Goal: Use online tool/utility: Utilize a website feature to perform a specific function

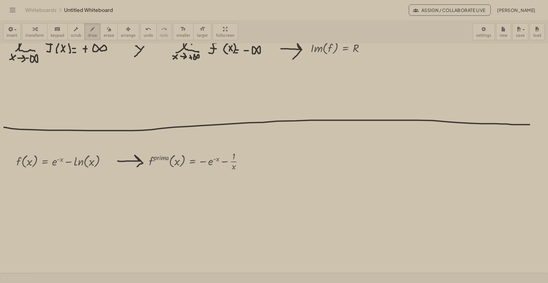
scroll to position [85, 0]
click at [88, 35] on span "draw" at bounding box center [92, 35] width 9 height 4
click at [90, 31] on icon "button" at bounding box center [92, 29] width 4 height 8
click at [279, 30] on div "insert select one: Math Expression Function Text Youtube Video Graphing Geometr…" at bounding box center [274, 32] width 548 height 24
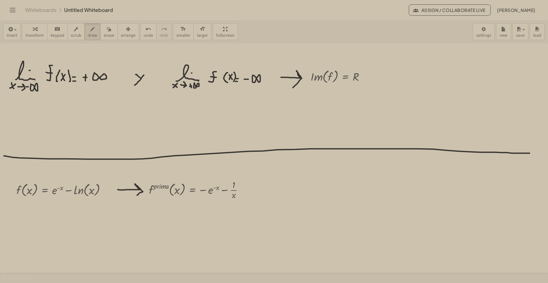
scroll to position [57, 0]
click at [88, 33] on span "draw" at bounding box center [92, 35] width 9 height 4
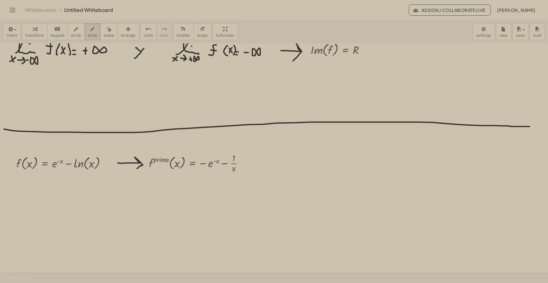
scroll to position [85, 0]
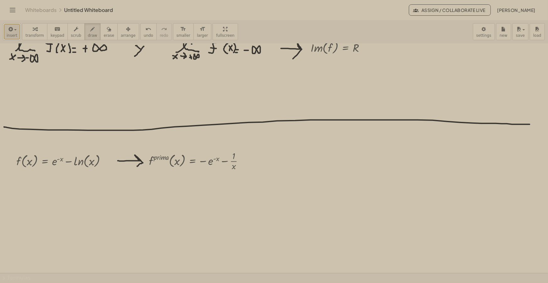
click at [16, 34] on button "insert" at bounding box center [12, 31] width 18 height 17
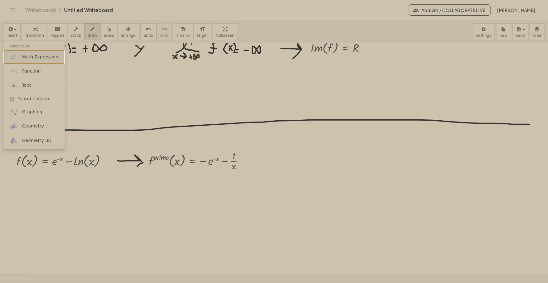
click at [32, 57] on span "Math Expression" at bounding box center [40, 57] width 36 height 6
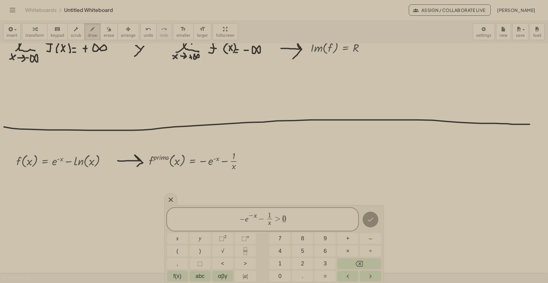
drag, startPoint x: 282, startPoint y: 220, endPoint x: 94, endPoint y: 206, distance: 188.7
click at [96, 207] on body "**********" at bounding box center [274, 141] width 548 height 283
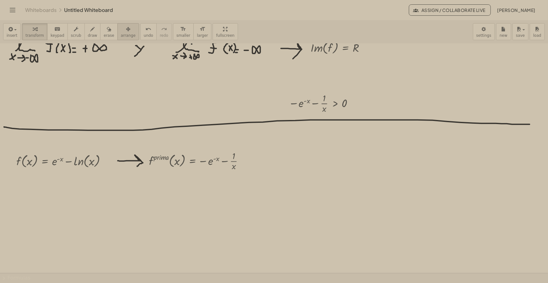
click at [123, 30] on div "button" at bounding box center [128, 29] width 15 height 8
drag, startPoint x: 332, startPoint y: 105, endPoint x: 62, endPoint y: 227, distance: 296.2
click at [62, 227] on div at bounding box center [48, 226] width 78 height 26
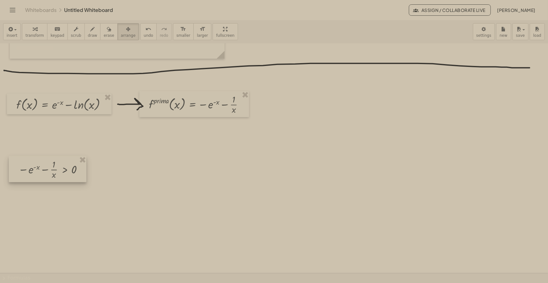
scroll to position [143, 0]
click at [45, 171] on div at bounding box center [49, 168] width 78 height 26
click at [88, 35] on span "draw" at bounding box center [92, 35] width 9 height 4
drag, startPoint x: 89, startPoint y: 170, endPoint x: 101, endPoint y: 174, distance: 13.6
click at [106, 175] on div at bounding box center [274, 150] width 548 height 499
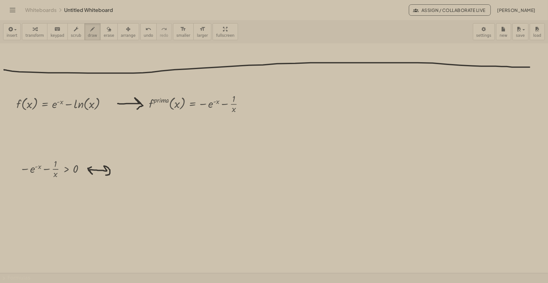
drag, startPoint x: 89, startPoint y: 170, endPoint x: 92, endPoint y: 167, distance: 4.7
click at [92, 167] on div at bounding box center [274, 150] width 548 height 499
click at [9, 39] on button "insert" at bounding box center [12, 31] width 18 height 17
click at [32, 56] on span "Math Expression" at bounding box center [40, 57] width 36 height 6
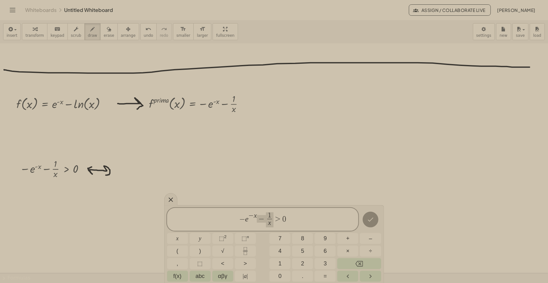
drag, startPoint x: 272, startPoint y: 219, endPoint x: 261, endPoint y: 220, distance: 11.6
click at [282, 221] on span "− e − x ​ > 0" at bounding box center [263, 222] width 192 height 11
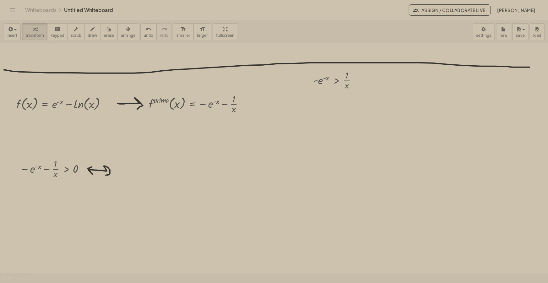
click at [121, 34] on span "arrange" at bounding box center [128, 35] width 15 height 4
drag, startPoint x: 330, startPoint y: 87, endPoint x: 135, endPoint y: 176, distance: 214.3
click at [135, 176] on div at bounding box center [139, 169] width 58 height 26
click at [90, 27] on icon "button" at bounding box center [92, 29] width 4 height 8
click at [100, 31] on button "erase" at bounding box center [108, 31] width 17 height 17
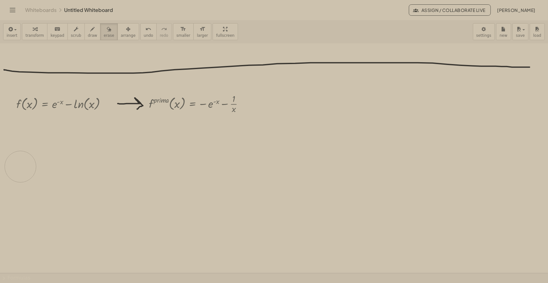
drag, startPoint x: 165, startPoint y: 176, endPoint x: 76, endPoint y: 157, distance: 90.9
click at [66, 172] on div at bounding box center [274, 150] width 548 height 499
click at [117, 30] on button "arrange" at bounding box center [128, 31] width 22 height 17
click at [14, 33] on span "insert" at bounding box center [12, 35] width 11 height 4
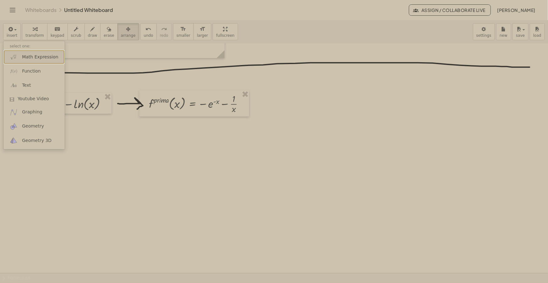
click at [33, 52] on link "Math Expression" at bounding box center [33, 57] width 61 height 14
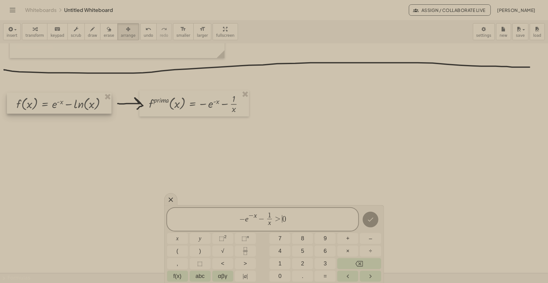
drag, startPoint x: 280, startPoint y: 219, endPoint x: 284, endPoint y: 229, distance: 10.9
click at [280, 220] on span ">" at bounding box center [278, 219] width 9 height 8
drag, startPoint x: 289, startPoint y: 220, endPoint x: 191, endPoint y: 223, distance: 98.4
click at [191, 223] on span "− e − x − 1 x ​ = 0 ​" at bounding box center [263, 220] width 192 height 17
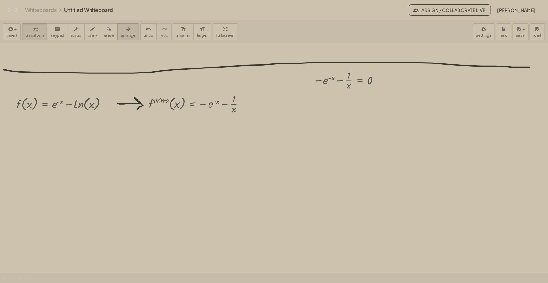
click at [126, 33] on icon "button" at bounding box center [128, 29] width 4 height 8
drag, startPoint x: 332, startPoint y: 98, endPoint x: 73, endPoint y: 144, distance: 263.3
click at [69, 172] on div at bounding box center [56, 168] width 78 height 26
click at [88, 36] on span "draw" at bounding box center [92, 35] width 9 height 4
drag, startPoint x: 101, startPoint y: 168, endPoint x: 113, endPoint y: 171, distance: 12.8
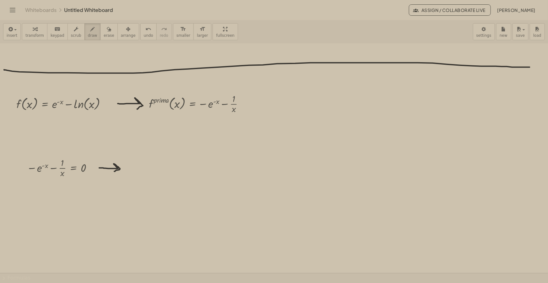
click at [113, 171] on div at bounding box center [274, 150] width 548 height 499
drag, startPoint x: 101, startPoint y: 171, endPoint x: 101, endPoint y: 164, distance: 7.5
click at [101, 164] on div at bounding box center [274, 150] width 548 height 499
click at [18, 34] on button "insert" at bounding box center [12, 31] width 18 height 17
click at [33, 55] on span "Math Expression" at bounding box center [40, 57] width 36 height 6
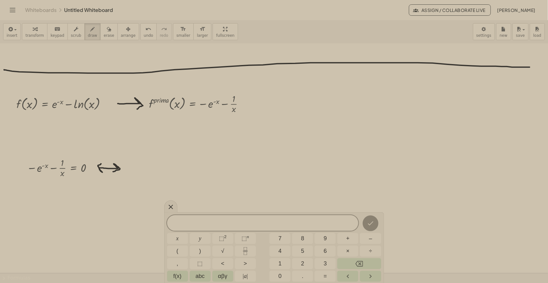
click at [269, 226] on span "​" at bounding box center [263, 223] width 192 height 9
drag, startPoint x: 272, startPoint y: 220, endPoint x: 261, endPoint y: 219, distance: 11.0
click at [287, 221] on span "− e − x ​ = 0" at bounding box center [263, 222] width 192 height 11
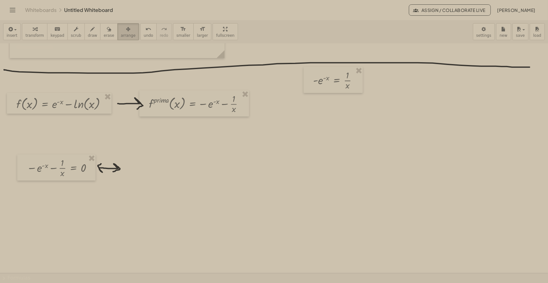
click at [118, 38] on button "arrange" at bounding box center [128, 31] width 22 height 17
drag, startPoint x: 327, startPoint y: 94, endPoint x: 159, endPoint y: 175, distance: 186.1
click at [159, 175] on div at bounding box center [150, 169] width 59 height 26
click at [88, 35] on span "draw" at bounding box center [92, 35] width 9 height 4
drag, startPoint x: 185, startPoint y: 169, endPoint x: 197, endPoint y: 172, distance: 12.1
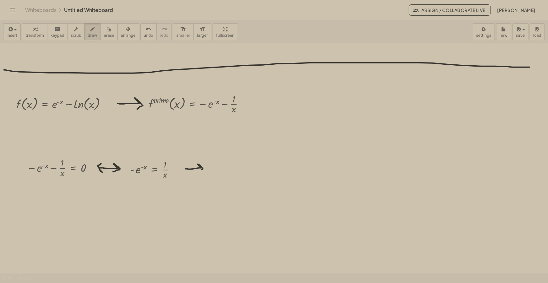
click at [198, 171] on div at bounding box center [274, 150] width 548 height 499
drag, startPoint x: 185, startPoint y: 168, endPoint x: 189, endPoint y: 164, distance: 5.3
click at [189, 164] on div at bounding box center [274, 150] width 548 height 499
click at [10, 28] on icon "button" at bounding box center [10, 29] width 6 height 8
click at [34, 55] on span "Math Expression" at bounding box center [40, 57] width 36 height 6
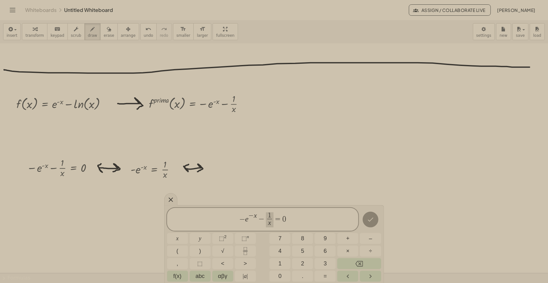
drag, startPoint x: 272, startPoint y: 220, endPoint x: 260, endPoint y: 220, distance: 11.6
click at [294, 221] on span "− e − x ​ = 0" at bounding box center [263, 222] width 192 height 11
click at [262, 219] on var "x" at bounding box center [261, 216] width 3 height 8
drag, startPoint x: 257, startPoint y: 220, endPoint x: 210, endPoint y: 220, distance: 46.8
click at [210, 220] on span "− 1 e x ​ = 1 x ​" at bounding box center [263, 218] width 192 height 19
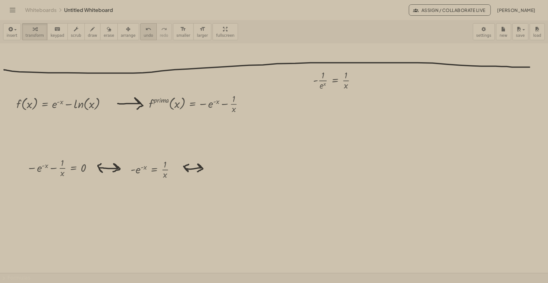
click at [121, 33] on span "arrange" at bounding box center [128, 35] width 15 height 4
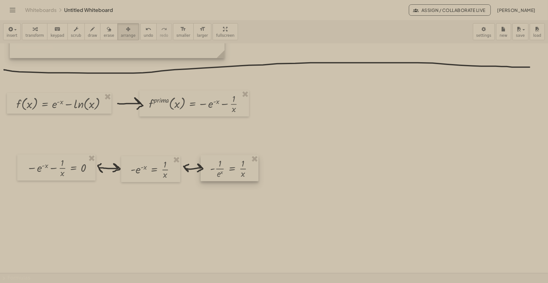
drag, startPoint x: 328, startPoint y: 79, endPoint x: 225, endPoint y: 166, distance: 135.3
click at [225, 166] on div at bounding box center [230, 168] width 58 height 26
click at [90, 34] on button "draw" at bounding box center [92, 31] width 16 height 17
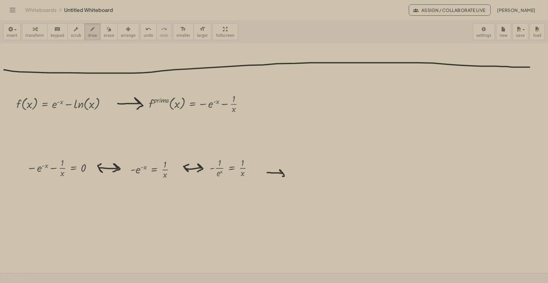
drag, startPoint x: 267, startPoint y: 172, endPoint x: 275, endPoint y: 175, distance: 7.8
click at [281, 176] on div at bounding box center [274, 150] width 548 height 499
drag, startPoint x: 267, startPoint y: 174, endPoint x: 270, endPoint y: 170, distance: 5.1
click at [270, 170] on div at bounding box center [274, 150] width 548 height 499
click at [5, 32] on button "insert" at bounding box center [12, 31] width 18 height 17
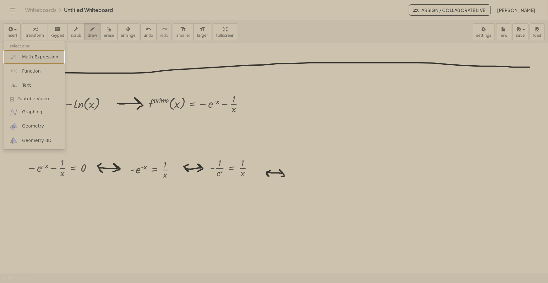
click at [33, 57] on span "Math Expression" at bounding box center [40, 57] width 36 height 6
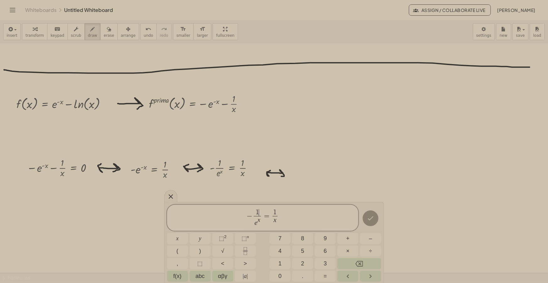
click at [261, 215] on span "1 ​" at bounding box center [257, 212] width 7 height 7
click at [279, 217] on span "− e x = 1 x ​ ​" at bounding box center [263, 220] width 192 height 17
click at [285, 222] on span "− e x = x ​" at bounding box center [263, 222] width 192 height 11
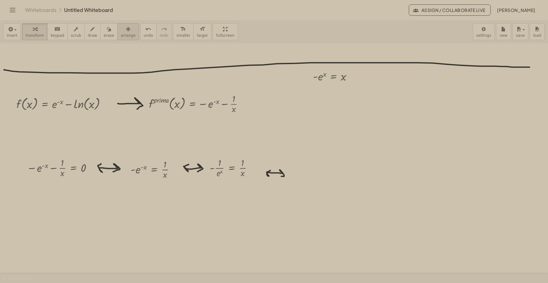
drag, startPoint x: 117, startPoint y: 40, endPoint x: 114, endPoint y: 35, distance: 6.4
click at [117, 40] on div "insert select one: Math Expression Function Text Youtube Video Graphing Geometr…" at bounding box center [274, 32] width 548 height 24
click at [121, 35] on span "arrange" at bounding box center [128, 35] width 15 height 4
drag, startPoint x: 342, startPoint y: 73, endPoint x: 324, endPoint y: 171, distance: 99.4
click at [324, 171] on div at bounding box center [312, 174] width 54 height 19
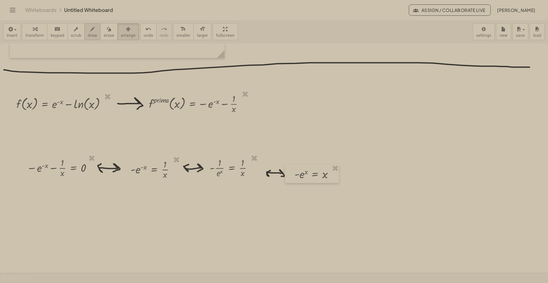
click at [90, 30] on icon "button" at bounding box center [92, 29] width 4 height 8
drag, startPoint x: 340, startPoint y: 175, endPoint x: 348, endPoint y: 177, distance: 8.4
click at [350, 177] on div at bounding box center [274, 150] width 548 height 499
drag, startPoint x: 339, startPoint y: 175, endPoint x: 344, endPoint y: 173, distance: 5.3
click at [344, 173] on div at bounding box center [274, 150] width 548 height 499
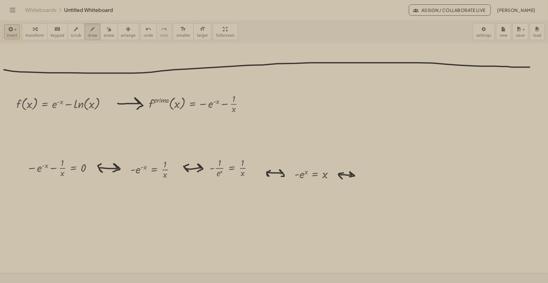
click at [12, 28] on icon "button" at bounding box center [10, 29] width 6 height 8
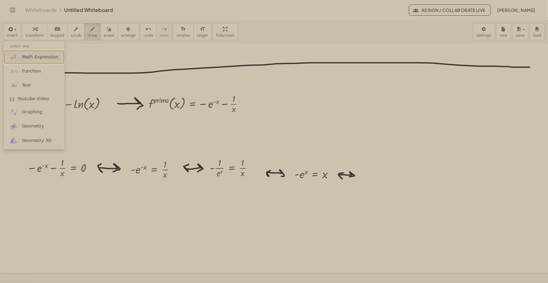
click at [33, 52] on link "Math Expression" at bounding box center [33, 57] width 61 height 14
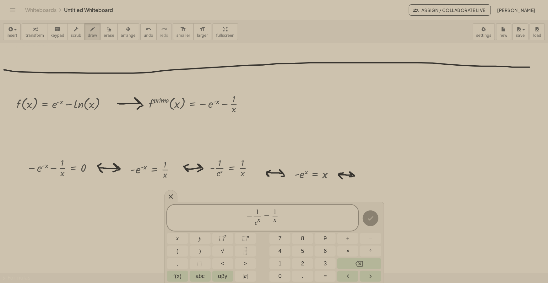
click at [284, 220] on span "− 1 e x ​ = 1 x ​ ​" at bounding box center [263, 218] width 192 height 19
drag, startPoint x: 280, startPoint y: 218, endPoint x: 242, endPoint y: 218, distance: 37.7
click at [242, 218] on span "− 1 e x ​ = 1 x ​" at bounding box center [263, 218] width 192 height 19
click at [288, 218] on span "− 1 e x ​ = 1 x ​ ​" at bounding box center [263, 218] width 192 height 19
drag, startPoint x: 288, startPoint y: 218, endPoint x: 246, endPoint y: 217, distance: 42.4
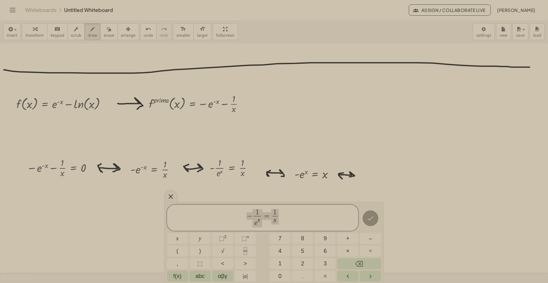
click at [246, 217] on span "− 1 e x ​ = 1 x ​" at bounding box center [263, 218] width 192 height 19
click at [121, 31] on div "button" at bounding box center [128, 29] width 15 height 8
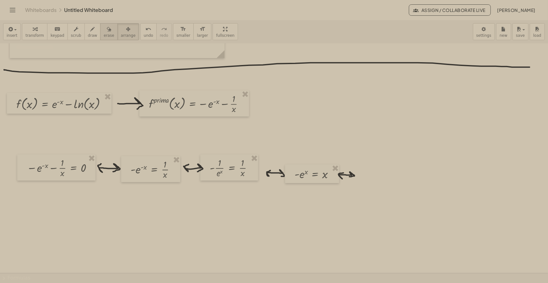
click at [107, 30] on icon "button" at bounding box center [109, 29] width 4 height 8
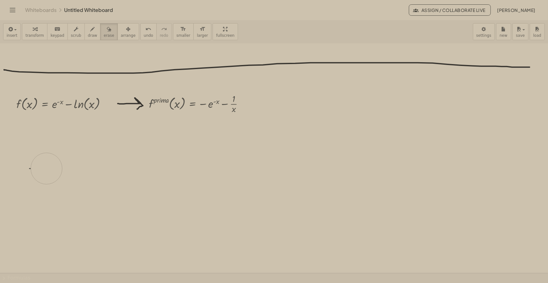
drag, startPoint x: 342, startPoint y: 176, endPoint x: 31, endPoint y: 158, distance: 311.1
click at [39, 169] on div at bounding box center [274, 150] width 548 height 499
click at [126, 27] on icon "button" at bounding box center [128, 29] width 4 height 8
click at [9, 28] on icon "button" at bounding box center [10, 29] width 6 height 8
click at [251, 33] on div "insert select one: Math Expression Function Text Youtube Video Graphing Geometr…" at bounding box center [274, 32] width 548 height 24
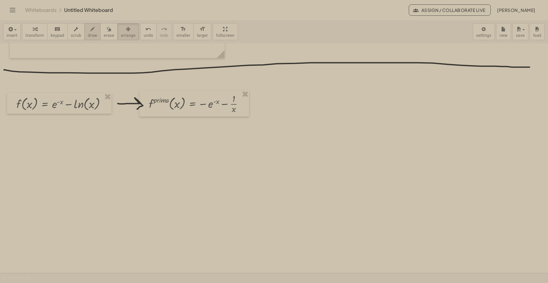
click at [90, 30] on icon "button" at bounding box center [92, 29] width 4 height 8
click at [12, 30] on icon "button" at bounding box center [10, 29] width 6 height 8
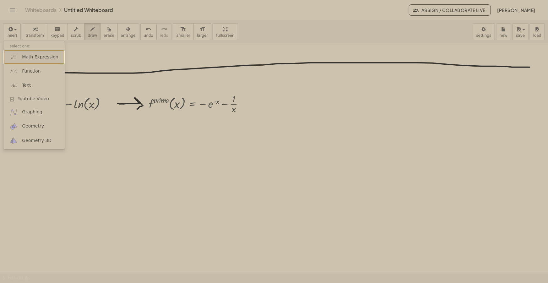
click at [28, 57] on span "Math Expression" at bounding box center [40, 57] width 36 height 6
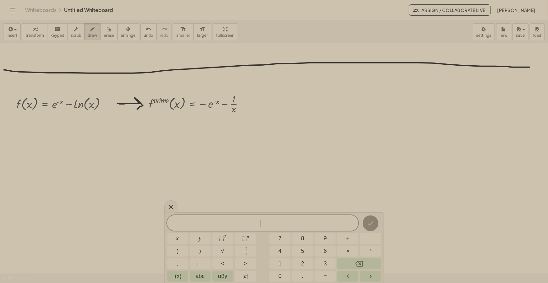
click at [282, 219] on div "​" at bounding box center [263, 223] width 192 height 16
drag, startPoint x: 282, startPoint y: 219, endPoint x: 219, endPoint y: 216, distance: 63.8
click at [219, 216] on span "− 1 e x ​ = 1 x ​" at bounding box center [263, 218] width 192 height 19
drag, startPoint x: 270, startPoint y: 223, endPoint x: 250, endPoint y: 226, distance: 20.6
click at [249, 226] on span "e − x" at bounding box center [263, 222] width 192 height 11
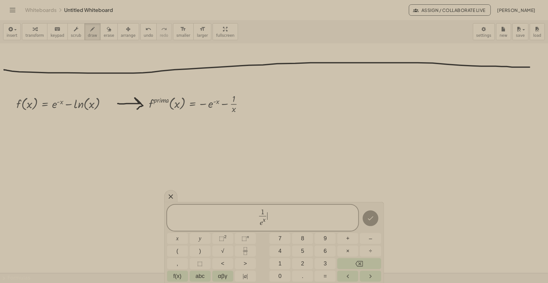
click at [257, 214] on span "1 e x ​ ​" at bounding box center [263, 218] width 192 height 19
click at [275, 215] on span "​ 1 e x ​" at bounding box center [263, 218] width 192 height 19
click at [273, 221] on span "1 e x ​ ​" at bounding box center [263, 218] width 192 height 19
click at [8, 31] on icon "button" at bounding box center [10, 29] width 6 height 8
click at [37, 58] on span "Math Expression" at bounding box center [40, 57] width 36 height 6
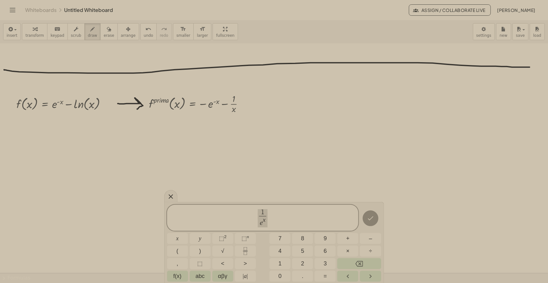
drag, startPoint x: 253, startPoint y: 216, endPoint x: 200, endPoint y: 214, distance: 53.1
click at [200, 214] on span "1 e x ​" at bounding box center [263, 218] width 192 height 19
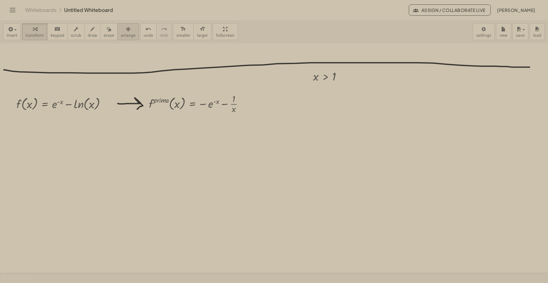
click at [121, 32] on div "button" at bounding box center [128, 29] width 15 height 8
drag, startPoint x: 327, startPoint y: 78, endPoint x: 332, endPoint y: 77, distance: 5.5
click at [332, 77] on div at bounding box center [331, 75] width 44 height 19
click at [242, 19] on div "Whiteboards Untitled Whiteboard Assign / Collaborate Live [PERSON_NAME]" at bounding box center [274, 10] width 533 height 20
click at [90, 28] on button "draw" at bounding box center [92, 31] width 16 height 17
